Goal: Find specific page/section: Find specific page/section

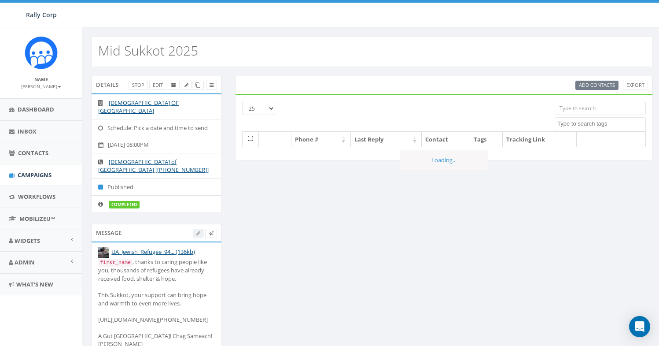
select select
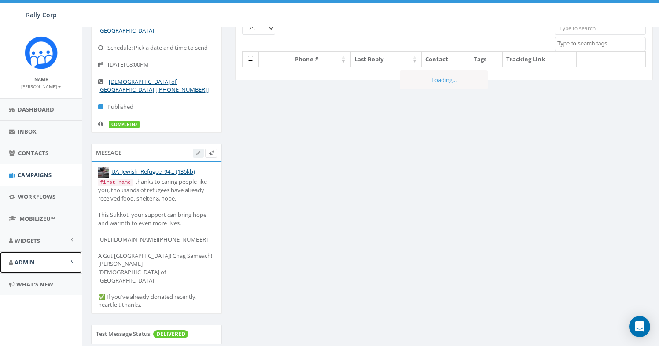
click at [41, 257] on link "Admin" at bounding box center [41, 262] width 82 height 22
click at [43, 277] on link "Accounts" at bounding box center [41, 281] width 82 height 17
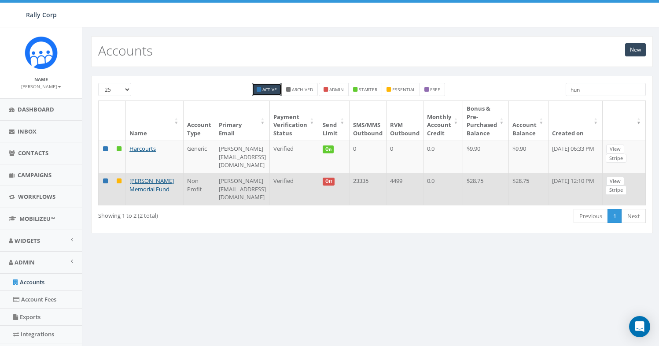
type input "hun"
click at [625, 178] on link "View" at bounding box center [615, 181] width 18 height 9
